Goal: Task Accomplishment & Management: Manage account settings

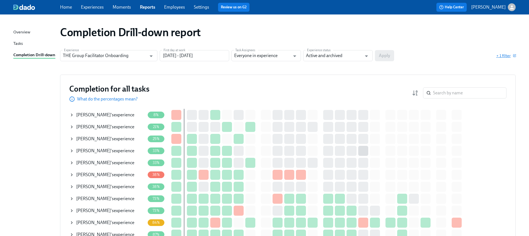
click at [509, 56] on span "+ 1 filter" at bounding box center [506, 56] width 19 height 6
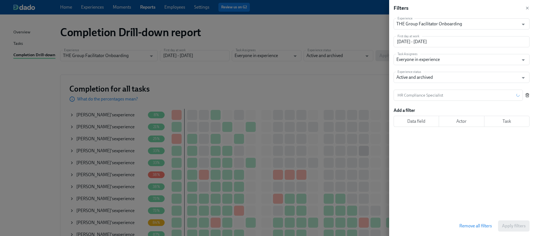
click at [529, 96] on div "Experience THE Group Facilitator Onboarding Experience First day at work [DATE]…" at bounding box center [463, 116] width 140 height 200
click at [529, 96] on icon "button" at bounding box center [527, 95] width 4 height 4
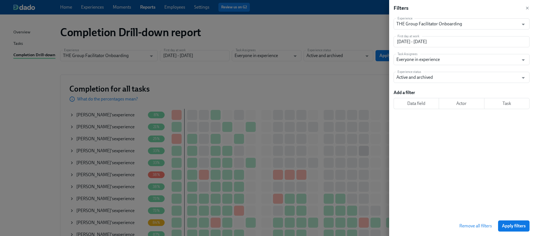
click at [521, 226] on span "Apply filters" at bounding box center [514, 226] width 24 height 6
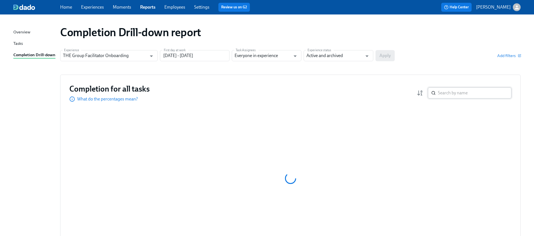
click at [438, 96] on input "search" at bounding box center [474, 92] width 73 height 11
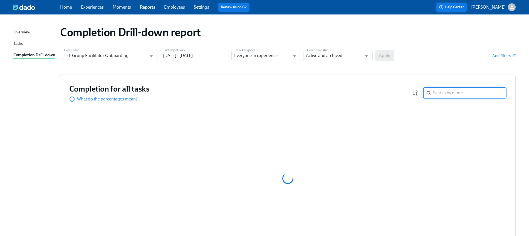
paste input "[PERSON_NAME]"
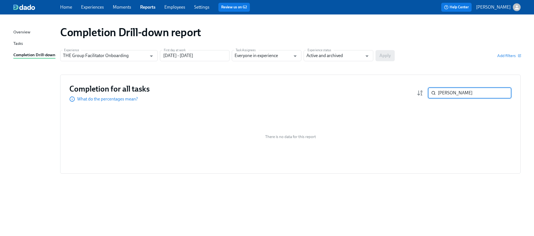
paste input "[PERSON_NAME]"
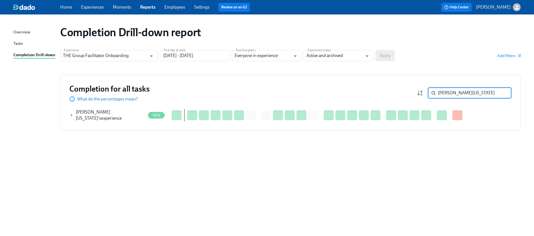
type input "[PERSON_NAME][US_STATE]"
click at [72, 115] on icon at bounding box center [72, 115] width 4 height 4
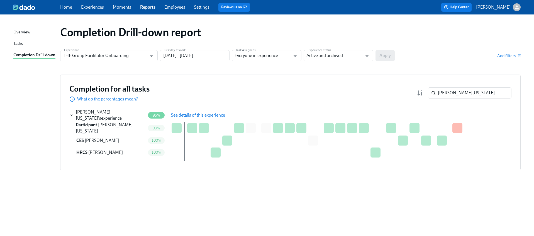
click at [181, 114] on span "See details of this experience" at bounding box center [198, 115] width 54 height 6
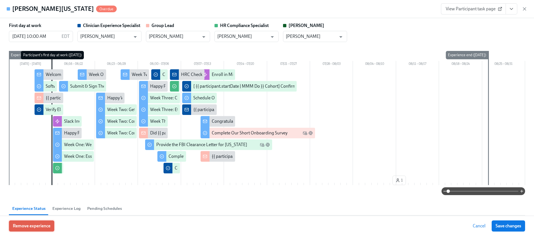
click at [42, 224] on span "Remove experience" at bounding box center [32, 226] width 38 height 6
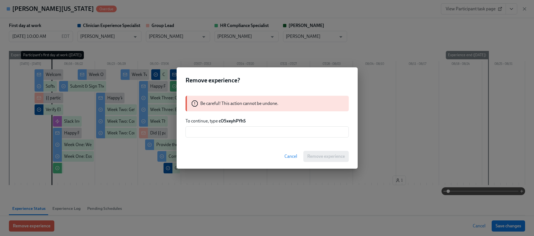
click at [235, 118] on strong "cO5xeyhPYhS" at bounding box center [232, 120] width 27 height 5
copy strong "cO5xeyhPYhS"
click at [236, 131] on input "text" at bounding box center [266, 131] width 163 height 11
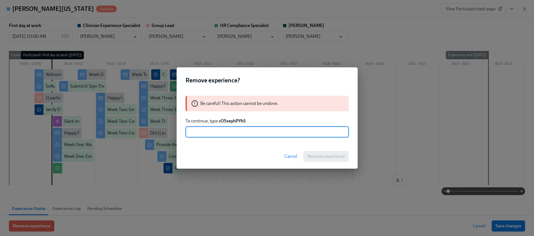
paste input "cO5xeyhPYhS"
type input "cO5xeyhPYhS"
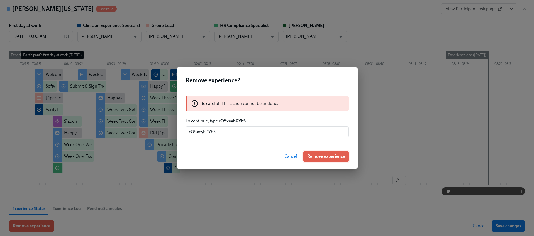
click at [328, 159] on span "Remove experience" at bounding box center [326, 157] width 38 height 6
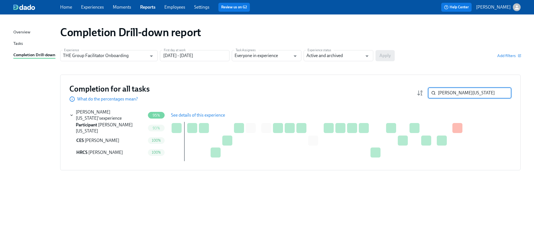
click at [451, 89] on input "[PERSON_NAME][US_STATE]" at bounding box center [474, 92] width 73 height 11
paste input "[PERSON_NAME]"
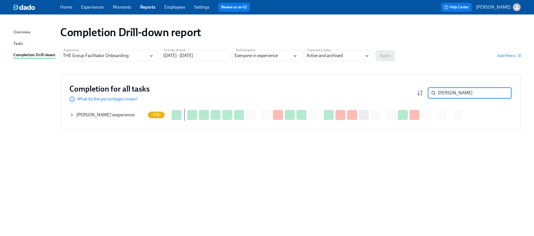
type input "[PERSON_NAME]"
click at [70, 114] on icon at bounding box center [72, 115] width 4 height 4
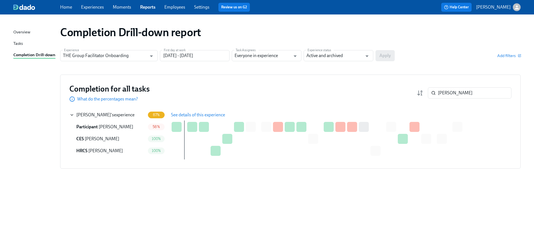
click at [183, 112] on span "See details of this experience" at bounding box center [198, 115] width 54 height 6
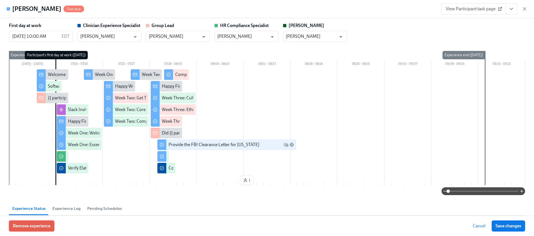
click at [38, 222] on button "Remove experience" at bounding box center [31, 225] width 45 height 11
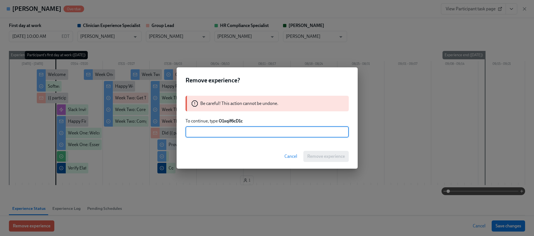
click at [225, 119] on strong "O1xqif6cD1c" at bounding box center [231, 120] width 24 height 5
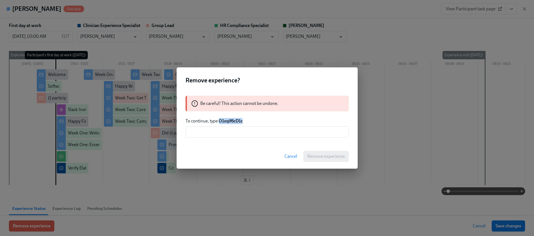
click at [225, 119] on strong "O1xqif6cD1c" at bounding box center [231, 120] width 24 height 5
copy strong "O1xqif6cD1c"
click at [229, 133] on input "text" at bounding box center [266, 131] width 163 height 11
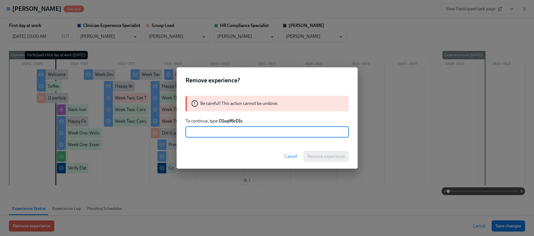
paste input "O1xqif6cD1c"
type input "O1xqif6cD1c"
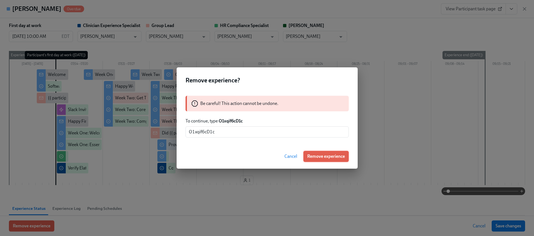
click at [325, 155] on span "Remove experience" at bounding box center [326, 157] width 38 height 6
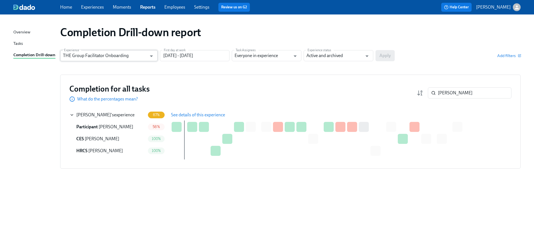
click at [135, 53] on input "THE Group Facilitator Onboarding" at bounding box center [105, 55] width 84 height 11
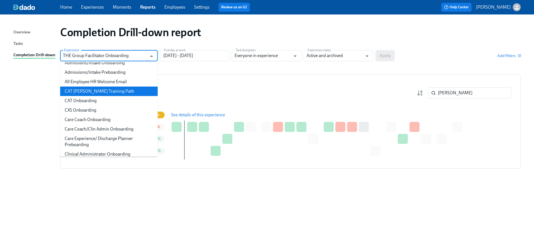
scroll to position [37, 0]
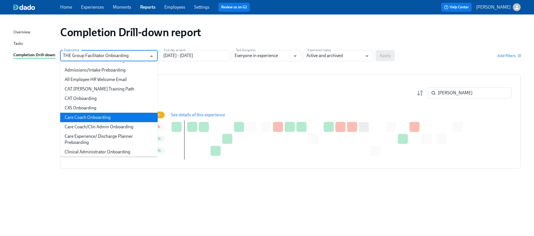
click at [94, 117] on li "Care Coach Onboarding" at bounding box center [108, 117] width 97 height 9
type input "Care Coach Onboarding"
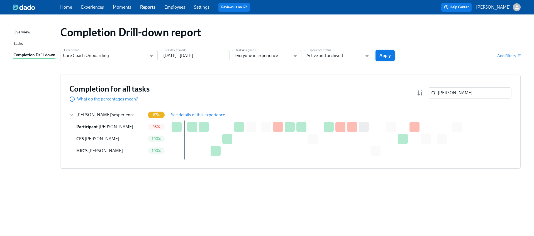
click at [389, 57] on span "Apply" at bounding box center [384, 56] width 11 height 6
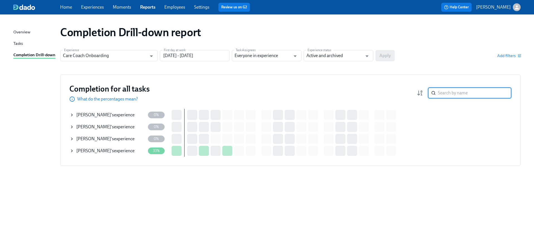
click at [462, 92] on input "search" at bounding box center [474, 92] width 73 height 11
paste input "[PERSON_NAME]"
type input "[PERSON_NAME]"
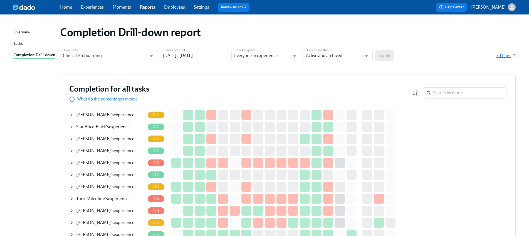
click at [505, 57] on span "+ 1 filter" at bounding box center [506, 56] width 19 height 6
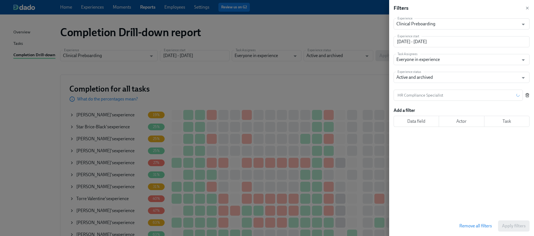
click at [528, 96] on icon "button" at bounding box center [527, 95] width 4 height 4
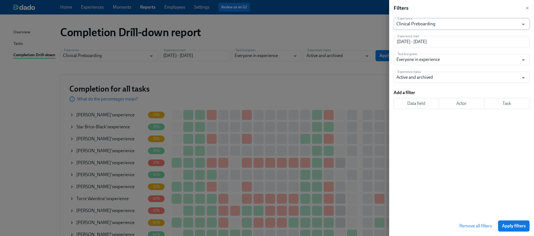
click at [507, 222] on button "Apply filters" at bounding box center [513, 225] width 31 height 11
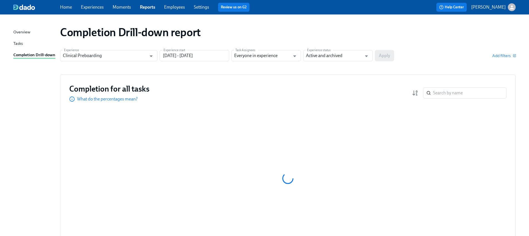
click at [456, 91] on input "search" at bounding box center [469, 92] width 73 height 11
click at [439, 93] on input "search" at bounding box center [469, 92] width 73 height 11
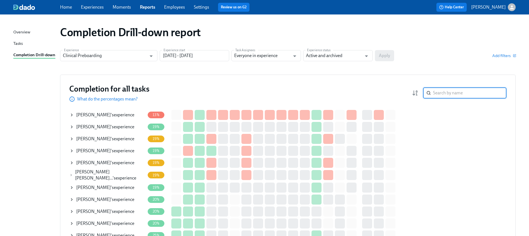
paste input "[PERSON_NAME]"
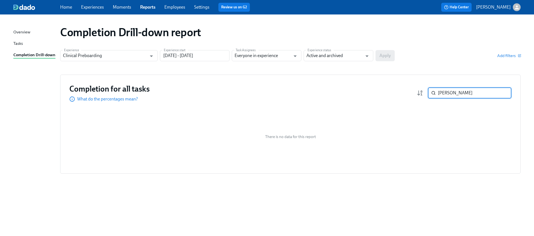
paste input "[PERSON_NAME]"
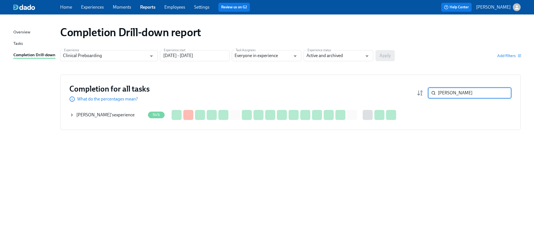
type input "[PERSON_NAME]"
drag, startPoint x: 72, startPoint y: 114, endPoint x: 127, endPoint y: 117, distance: 55.2
click at [73, 114] on icon at bounding box center [72, 115] width 4 height 4
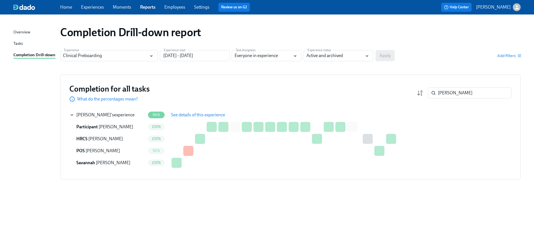
click at [189, 115] on span "See details of this experience" at bounding box center [198, 115] width 54 height 6
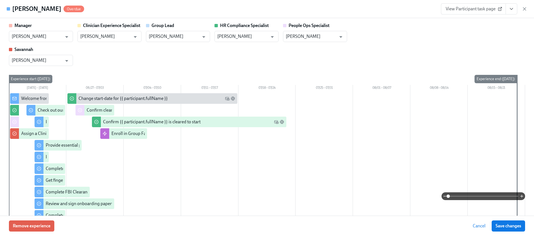
click at [511, 6] on icon "View task page" at bounding box center [511, 9] width 6 height 6
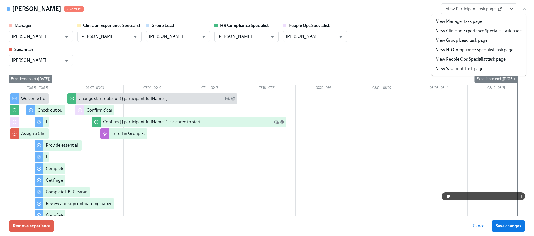
click at [449, 45] on li "View HR Compliance Specialist task page" at bounding box center [478, 49] width 95 height 9
click at [20, 227] on span "Remove experience" at bounding box center [32, 226] width 38 height 6
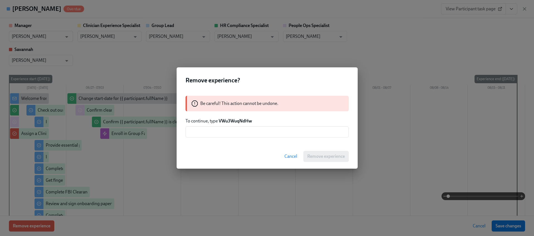
click at [233, 121] on strong "VWu3WuqNdHw" at bounding box center [235, 120] width 33 height 5
copy strong "VWu3WuqNdHw"
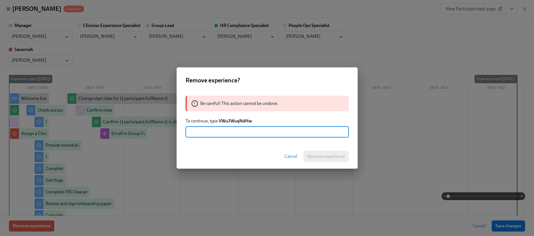
click at [232, 132] on input "text" at bounding box center [266, 131] width 163 height 11
paste input "VWu3WuqNdHw"
type input "VWu3WuqNdHw"
click at [317, 158] on span "Remove experience" at bounding box center [326, 157] width 38 height 6
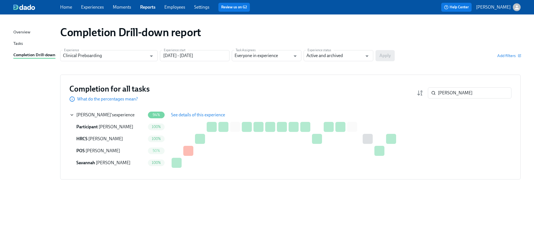
click at [443, 99] on div "Completion for all tasks What do the percentages mean? Rachel Shakin ​" at bounding box center [290, 93] width 442 height 18
click at [444, 94] on input "[PERSON_NAME]" at bounding box center [474, 92] width 73 height 11
paste input "[PERSON_NAME]"
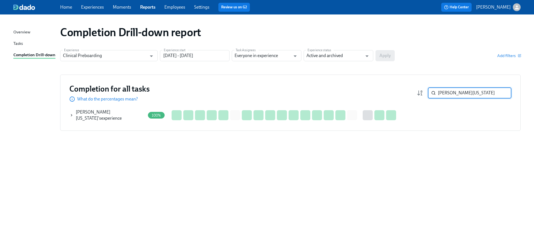
type input "[PERSON_NAME][US_STATE]"
click at [70, 114] on icon at bounding box center [72, 115] width 4 height 4
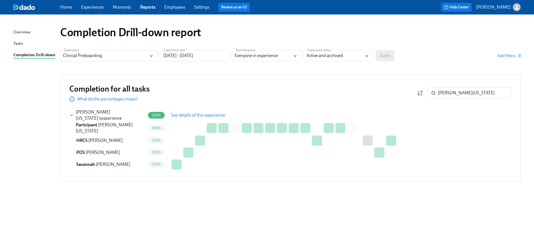
drag, startPoint x: 211, startPoint y: 114, endPoint x: 183, endPoint y: 135, distance: 35.1
click at [211, 114] on span "See details of this experience" at bounding box center [198, 115] width 54 height 6
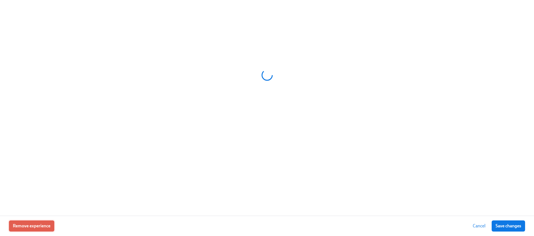
click at [36, 224] on span "Remove experience" at bounding box center [32, 226] width 38 height 6
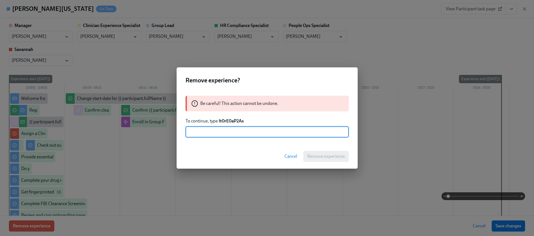
click at [228, 121] on strong "It0rE0aP2As" at bounding box center [231, 120] width 25 height 5
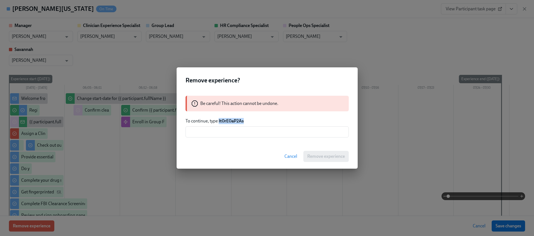
click at [228, 121] on strong "It0rE0aP2As" at bounding box center [231, 120] width 25 height 5
copy strong "It0rE0aP2As"
click at [232, 129] on input "text" at bounding box center [266, 131] width 163 height 11
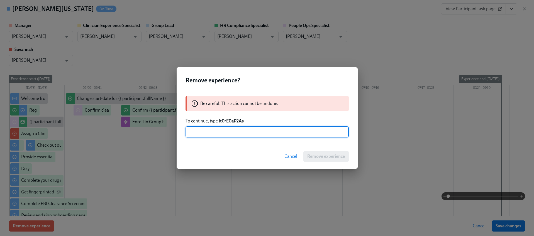
paste input "It0rE0aP2As"
type input "It0rE0aP2As"
click at [332, 163] on div "Cancel Remove experience" at bounding box center [266, 156] width 181 height 24
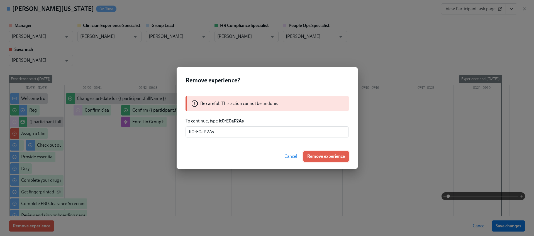
click at [335, 153] on button "Remove experience" at bounding box center [325, 156] width 45 height 11
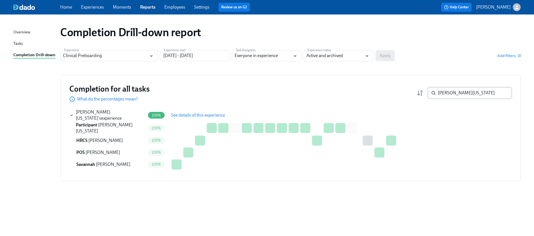
click at [449, 95] on input "[PERSON_NAME][US_STATE]" at bounding box center [474, 92] width 73 height 11
paste input "[PERSON_NAME]"
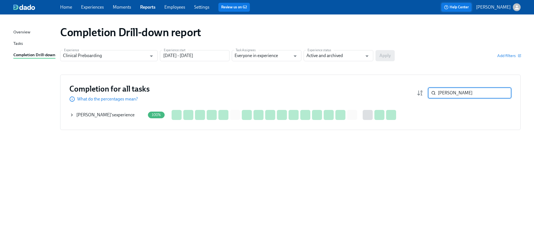
type input "[PERSON_NAME]"
drag, startPoint x: 73, startPoint y: 115, endPoint x: 90, endPoint y: 116, distance: 17.6
click at [73, 115] on icon at bounding box center [72, 115] width 4 height 4
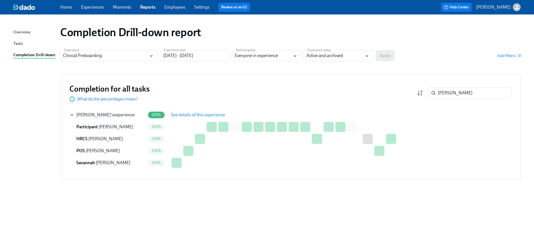
click at [176, 115] on span "See details of this experience" at bounding box center [198, 115] width 54 height 6
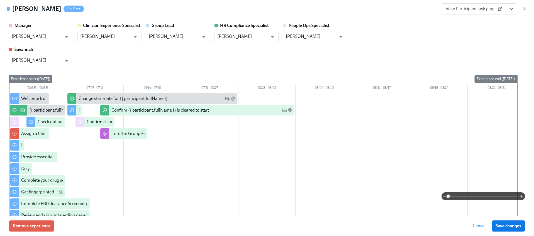
click at [26, 220] on div "Remove experience Cancel Save changes" at bounding box center [267, 226] width 534 height 20
click at [26, 226] on span "Remove experience" at bounding box center [32, 226] width 38 height 6
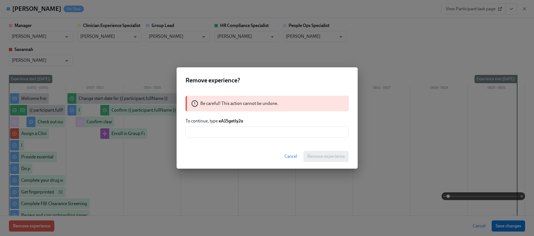
click at [233, 122] on strong "eA15getIy2o" at bounding box center [231, 120] width 24 height 5
copy strong "eA15getIy2o"
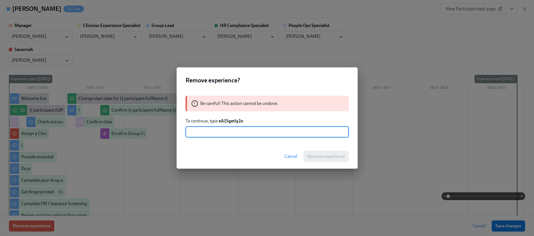
click at [234, 128] on input "text" at bounding box center [266, 131] width 163 height 11
paste input "eA15getIy2o"
type input "eA15getIy2o"
click at [305, 157] on button "Remove experience" at bounding box center [325, 156] width 45 height 11
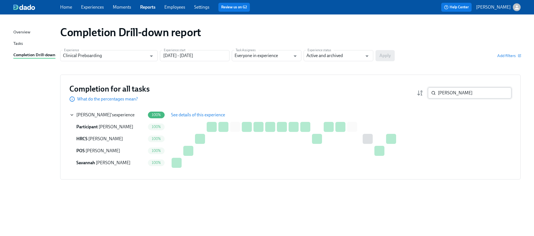
click at [464, 88] on input "[PERSON_NAME]" at bounding box center [474, 92] width 73 height 11
paste input "Kaitlyn Callaha"
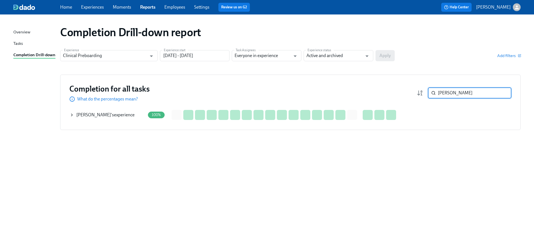
type input "[PERSON_NAME]"
drag, startPoint x: 70, startPoint y: 115, endPoint x: 75, endPoint y: 115, distance: 5.9
click at [70, 115] on icon at bounding box center [72, 115] width 4 height 4
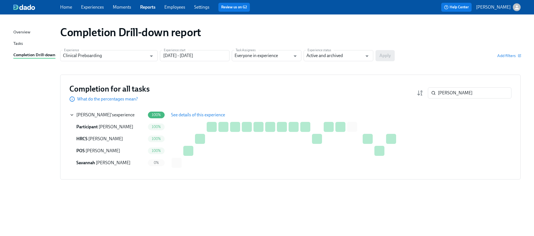
click at [177, 114] on span "See details of this experience" at bounding box center [198, 115] width 54 height 6
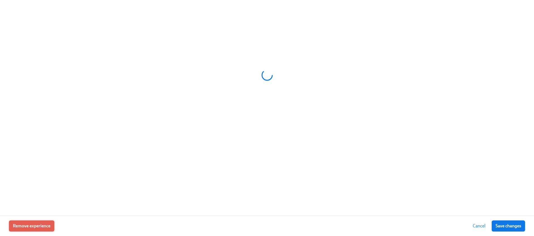
click at [32, 221] on button "Remove experience" at bounding box center [31, 225] width 45 height 11
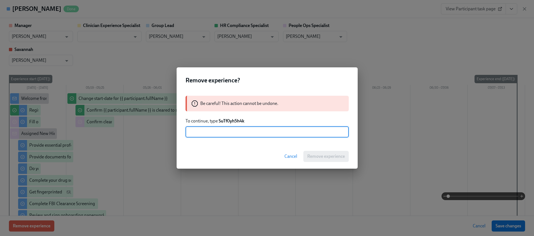
click at [230, 120] on strong "SuTf0yh5h4k" at bounding box center [232, 120] width 26 height 5
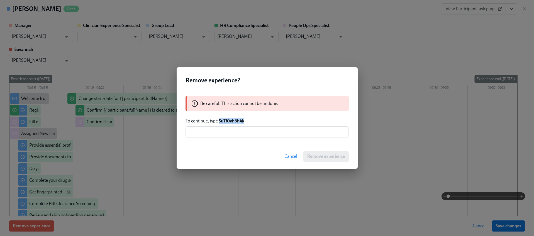
click at [230, 120] on strong "SuTf0yh5h4k" at bounding box center [232, 120] width 26 height 5
copy strong "SuTf0yh5h4k"
click at [234, 132] on input "text" at bounding box center [266, 131] width 163 height 11
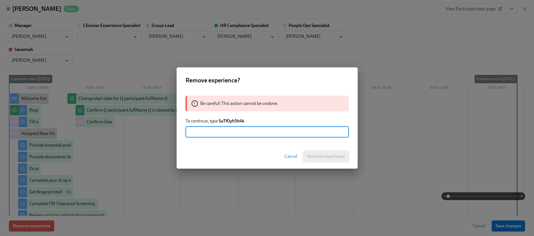
paste input "SuTf0yh5h4k"
type input "SuTf0yh5h4k"
click at [318, 154] on span "Remove experience" at bounding box center [326, 157] width 38 height 6
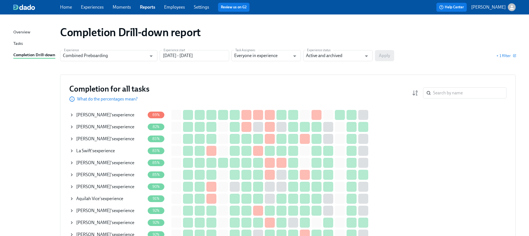
click at [496, 56] on div "+ 1 filter" at bounding box center [456, 56] width 119 height 6
click at [502, 55] on span "+ 1 filter" at bounding box center [506, 56] width 19 height 6
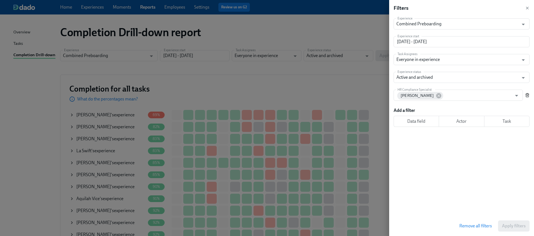
click at [530, 96] on div "Experience Combined Preboarding Experience Experience start 01/18/2024 - 01/01/…" at bounding box center [463, 116] width 140 height 200
click at [527, 95] on icon "button" at bounding box center [527, 95] width 4 height 4
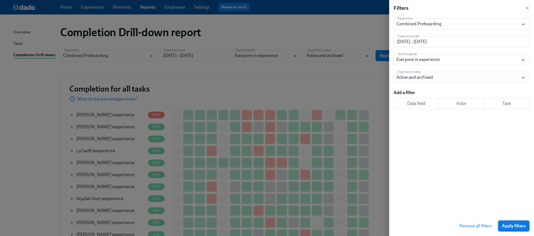
click at [510, 227] on span "Apply filters" at bounding box center [514, 226] width 24 height 6
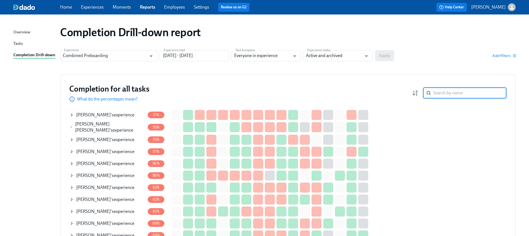
click at [446, 95] on input "search" at bounding box center [469, 92] width 73 height 11
paste input "[PERSON_NAME]"
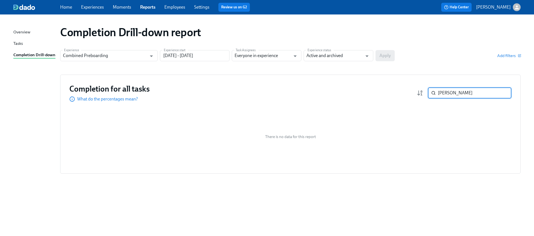
paste input "[PERSON_NAME]"
type input "[PERSON_NAME]"
